Goal: Task Accomplishment & Management: Manage account settings

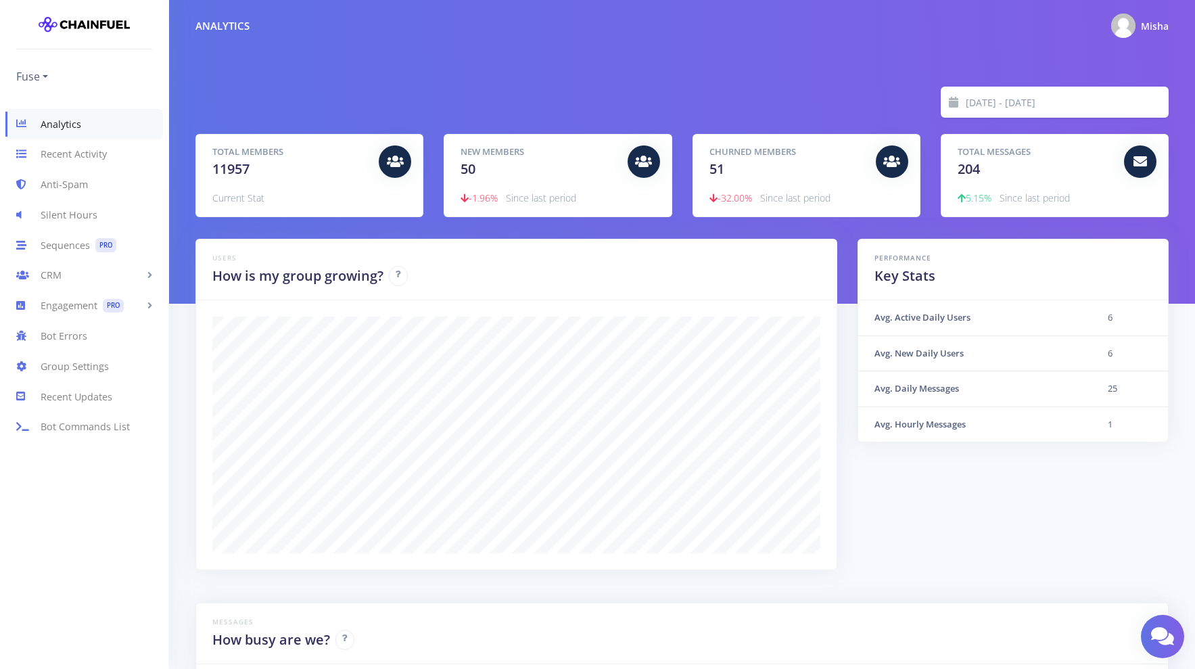
scroll to position [237, 940]
click at [47, 75] on link "Fuse" at bounding box center [32, 77] width 32 height 22
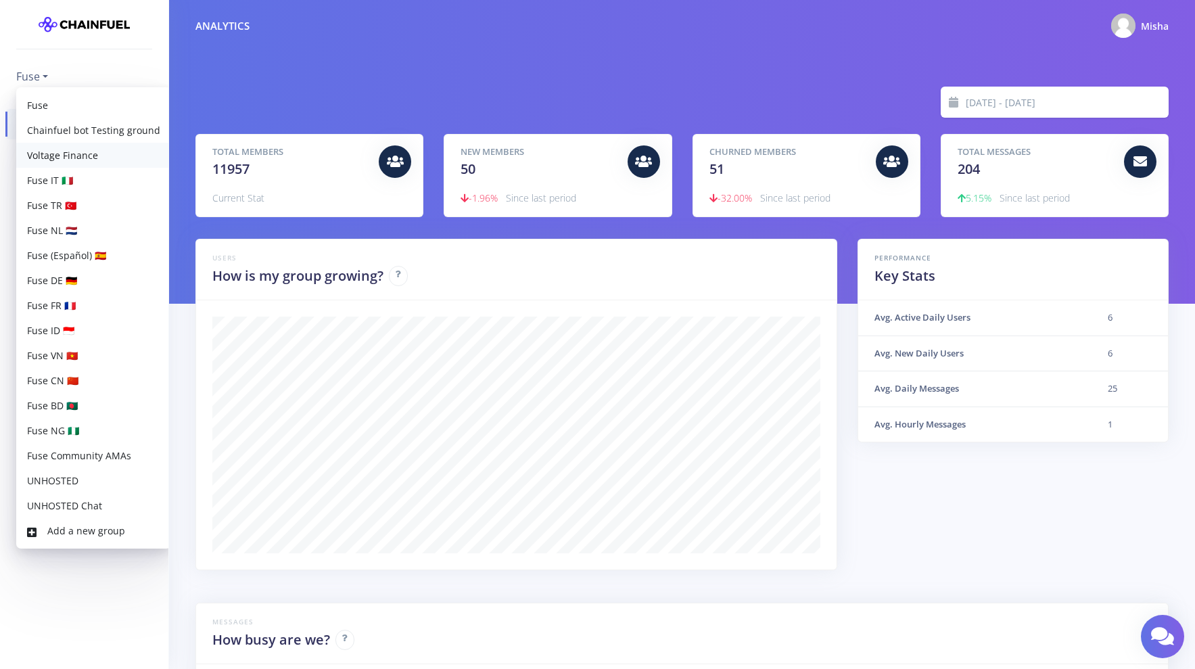
click at [91, 158] on link "Voltage Finance" at bounding box center [93, 155] width 155 height 25
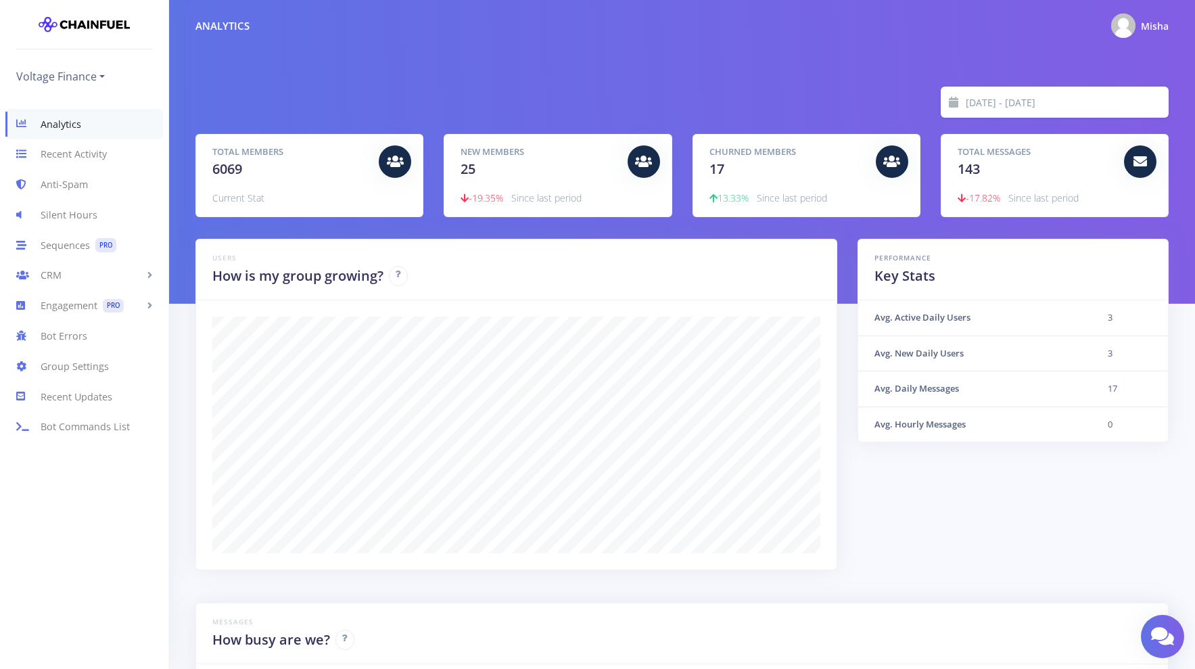
scroll to position [237, 940]
click at [67, 278] on link "CRM" at bounding box center [84, 275] width 168 height 30
click at [66, 305] on link "People" at bounding box center [84, 304] width 168 height 27
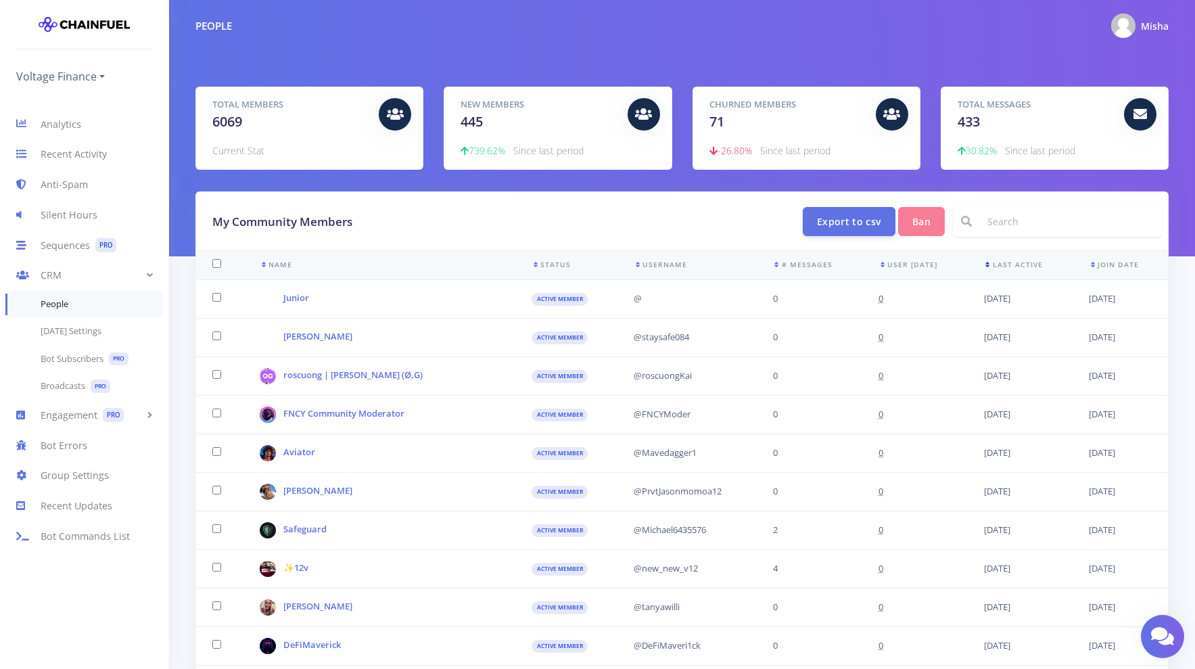
click at [985, 266] on icon at bounding box center [988, 264] width 9 height 7
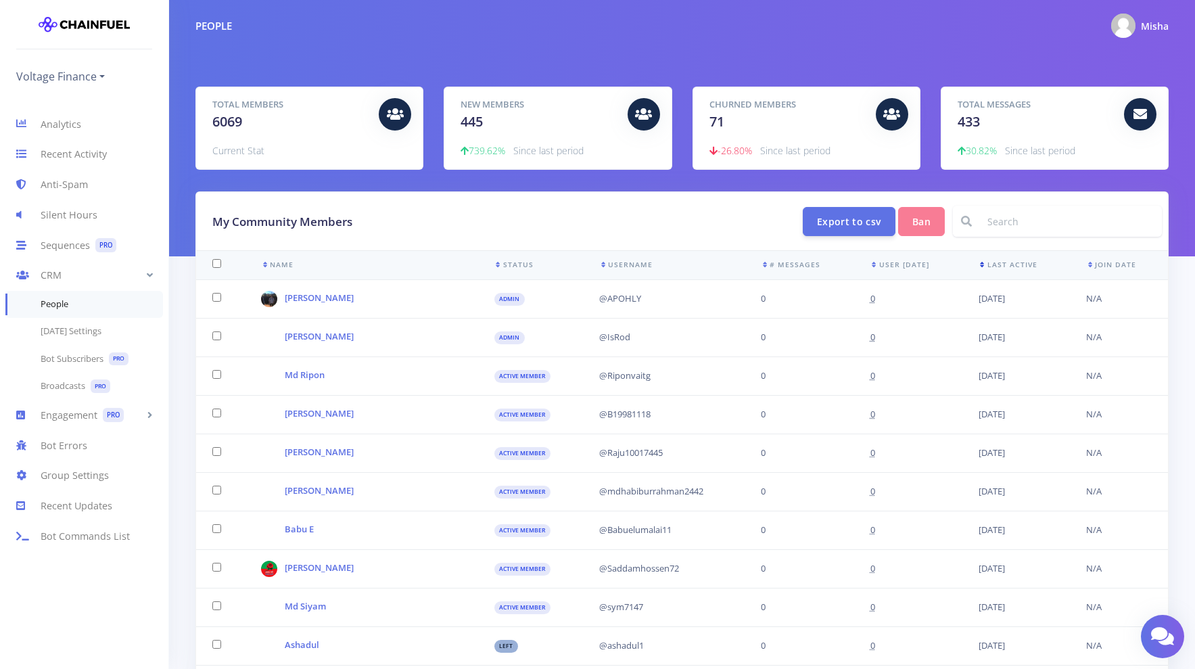
click at [979, 266] on icon at bounding box center [983, 264] width 9 height 7
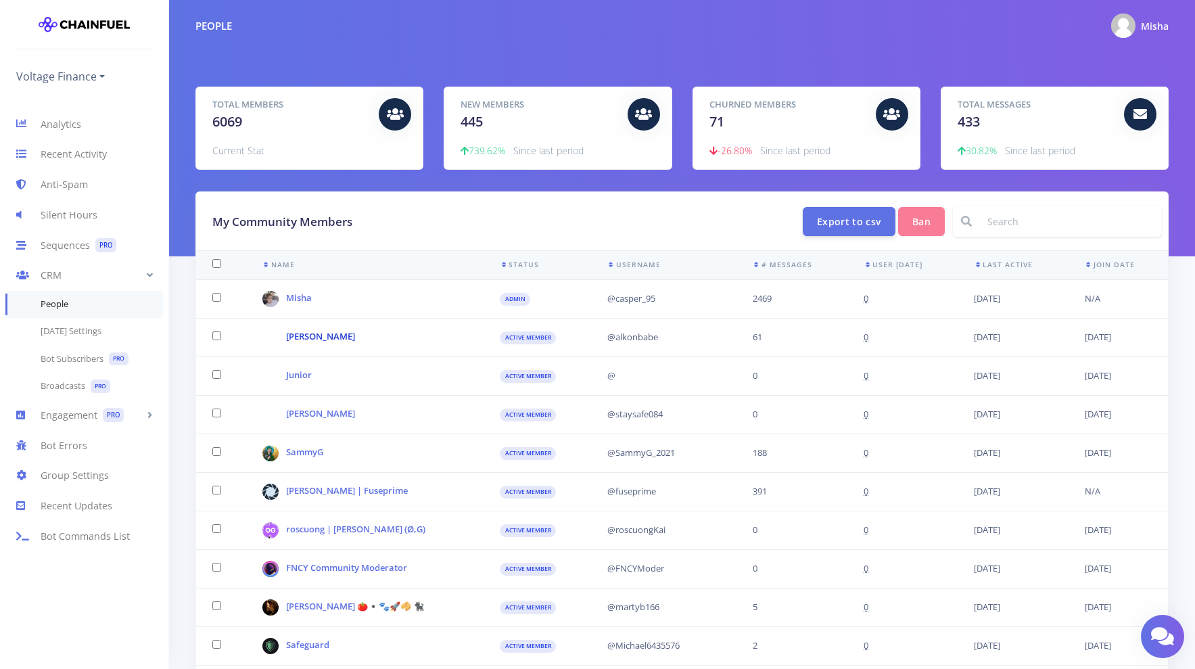
click at [295, 338] on link "[PERSON_NAME]" at bounding box center [320, 336] width 69 height 12
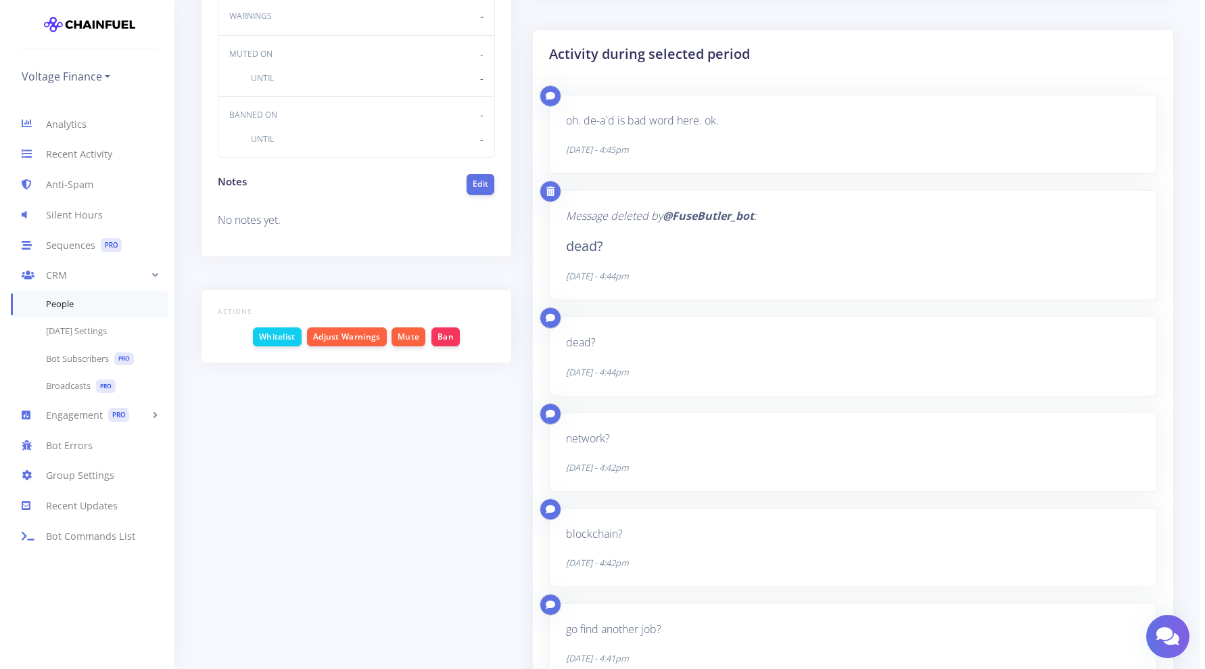
scroll to position [457, 0]
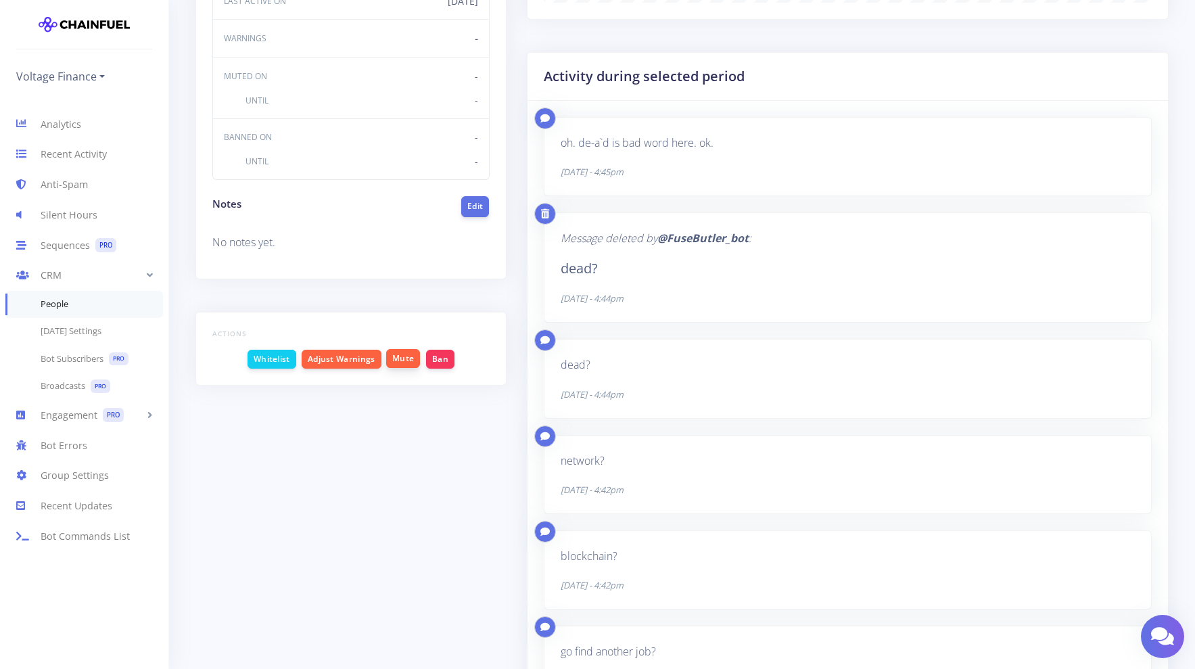
click at [403, 359] on button "Mute" at bounding box center [403, 358] width 34 height 19
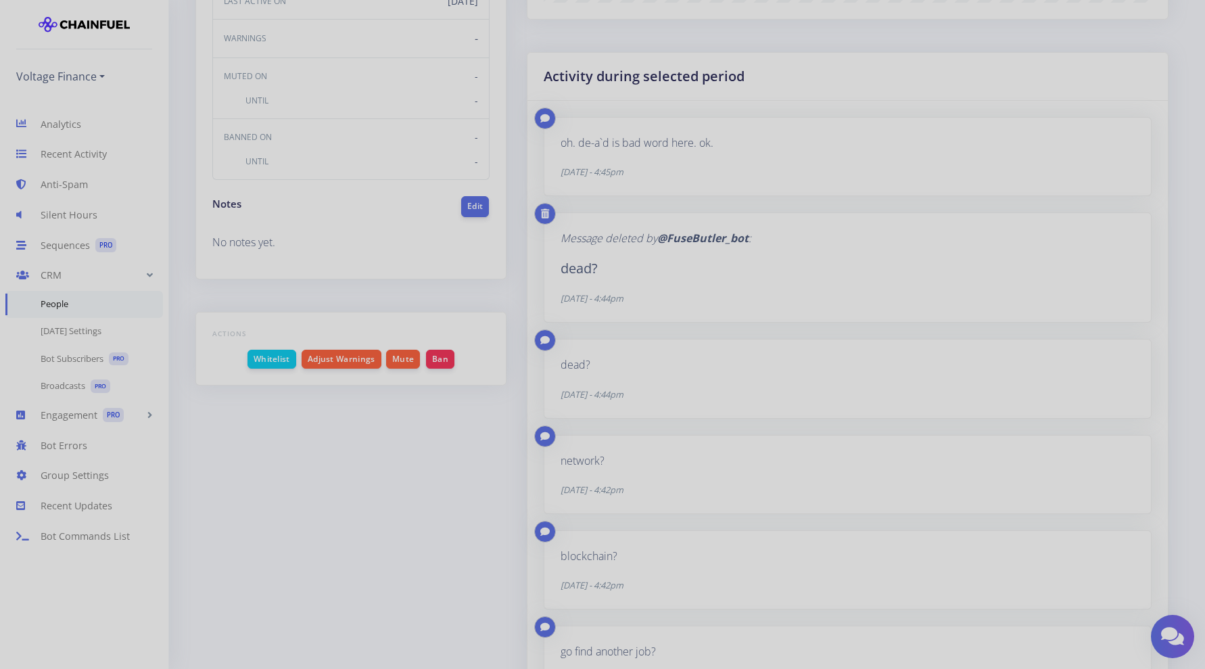
scroll to position [237, 609]
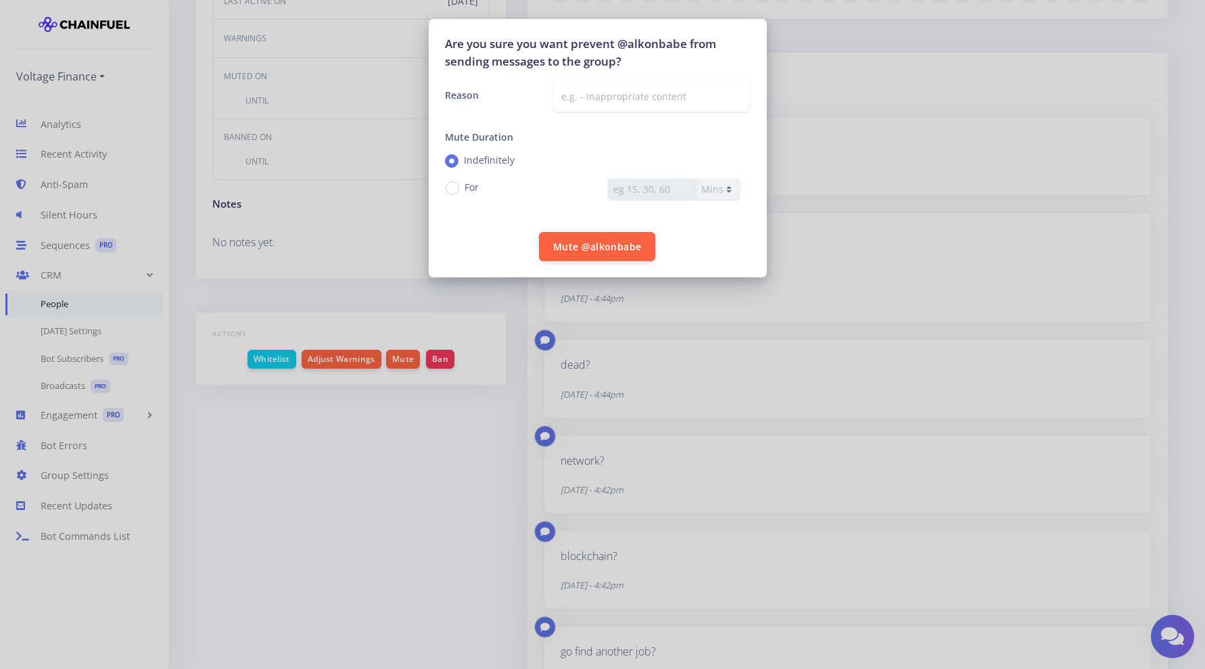
click at [465, 185] on label "For" at bounding box center [472, 187] width 14 height 14
click at [465, 185] on input "For" at bounding box center [469, 183] width 9 height 9
radio input "true"
click at [666, 190] on input "number" at bounding box center [652, 189] width 89 height 21
click at [723, 189] on select "Mins Hrs" at bounding box center [718, 189] width 44 height 21
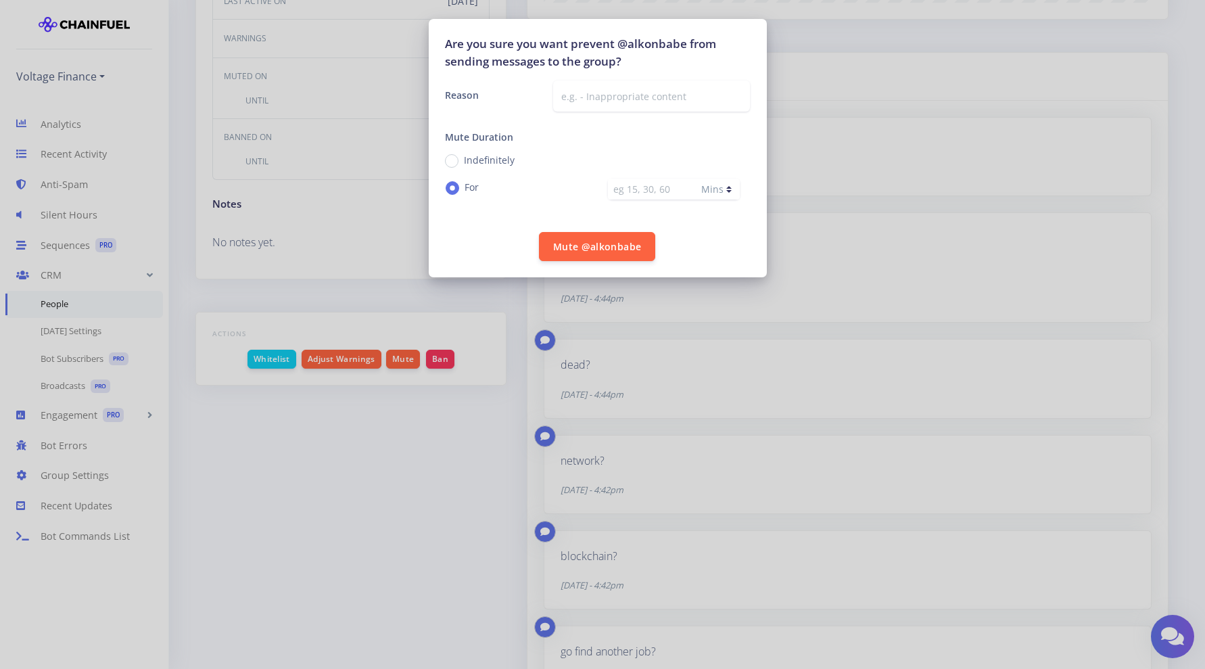
select select "h"
click at [696, 179] on select "Mins Hrs" at bounding box center [718, 189] width 44 height 21
click at [644, 187] on input "number" at bounding box center [652, 189] width 89 height 21
type input "24"
click at [617, 244] on button "Mute @alkonbabe" at bounding box center [597, 245] width 116 height 29
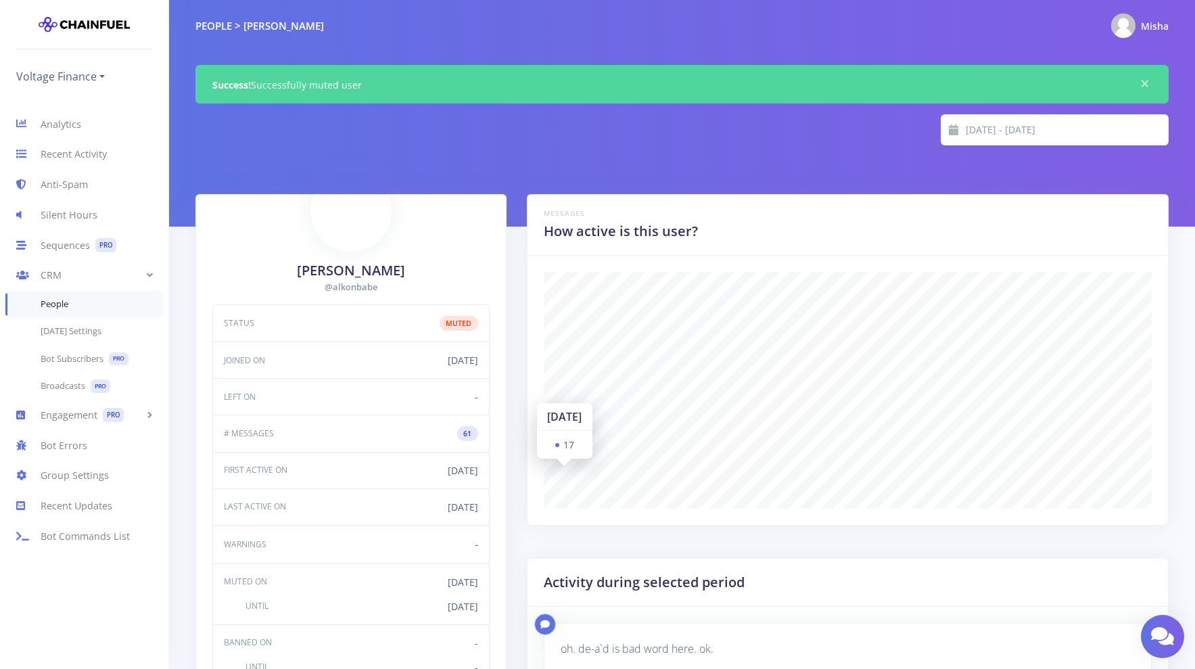
scroll to position [237, 609]
